Goal: Find specific page/section: Find specific page/section

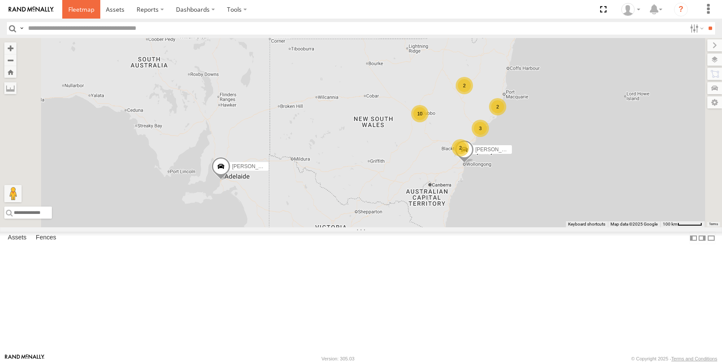
click at [74, 10] on span at bounding box center [81, 9] width 26 height 8
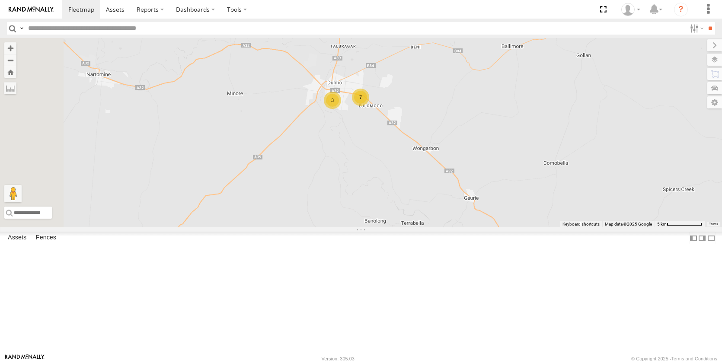
drag, startPoint x: 434, startPoint y: 165, endPoint x: 473, endPoint y: 182, distance: 42.2
click at [473, 182] on div "[PERSON_NAME] - NEW ute [PERSON_NAME] 7 3" at bounding box center [361, 132] width 722 height 189
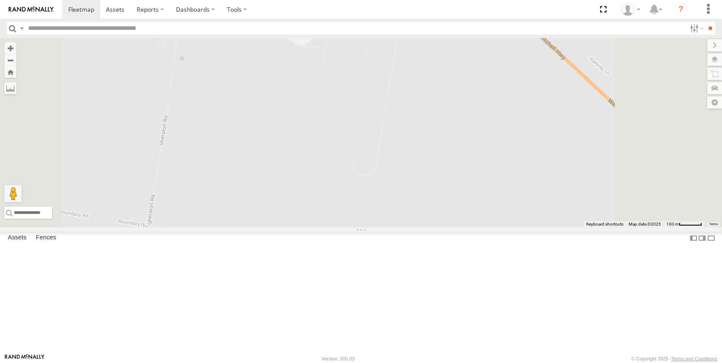
drag, startPoint x: 520, startPoint y: 135, endPoint x: 492, endPoint y: 252, distance: 120.7
click at [492, 227] on div "[PERSON_NAME] - NEW ute [PERSON_NAME]" at bounding box center [361, 132] width 722 height 189
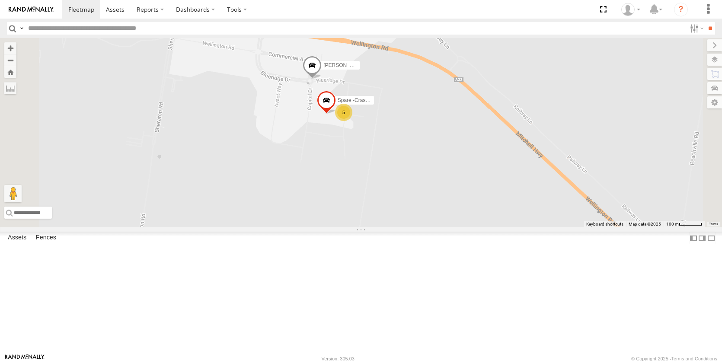
drag, startPoint x: 478, startPoint y: 117, endPoint x: 460, endPoint y: 154, distance: 41.0
click at [484, 171] on div "[PERSON_NAME] - NEW ute [PERSON_NAME] 5 [PERSON_NAME] Spare -Crashed" at bounding box center [361, 132] width 722 height 189
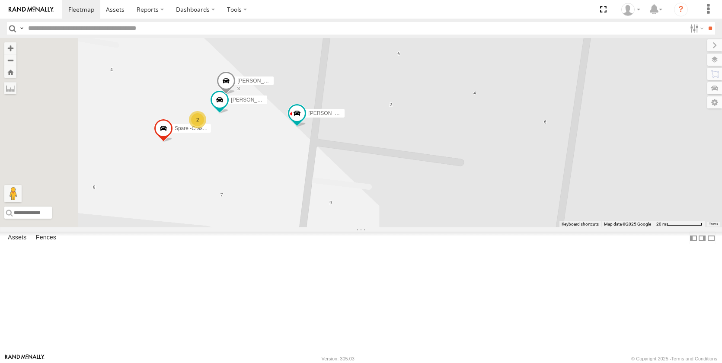
drag, startPoint x: 421, startPoint y: 223, endPoint x: 476, endPoint y: 221, distance: 54.9
click at [476, 221] on div "[PERSON_NAME] - NEW ute [PERSON_NAME] [PERSON_NAME] Spare -Crashed [PERSON_NAME…" at bounding box center [361, 132] width 722 height 189
